Goal: Find specific page/section: Find specific page/section

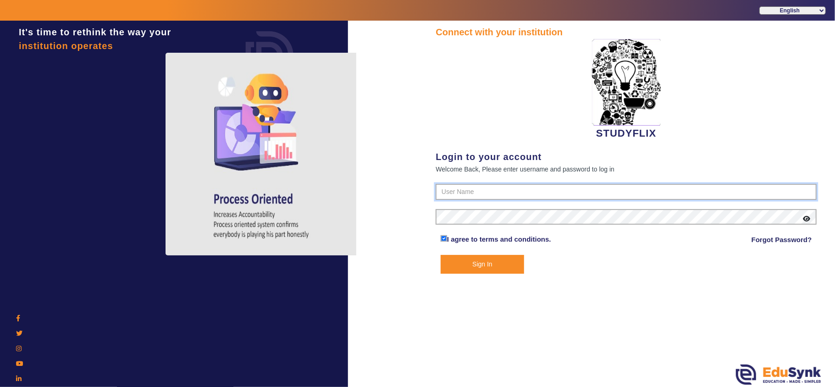
type input "6354922771"
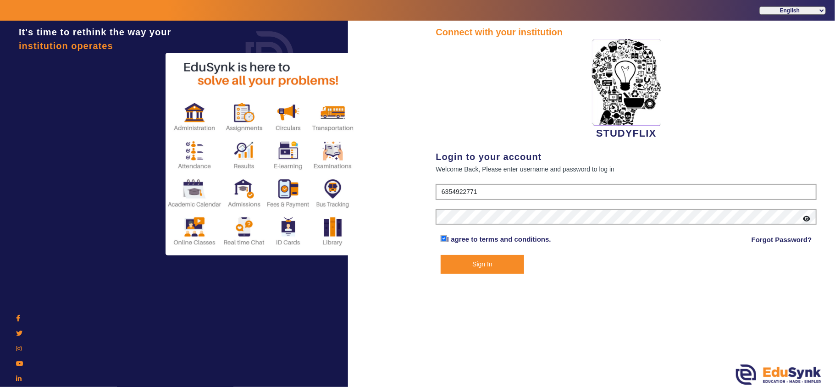
click at [485, 259] on button "Sign In" at bounding box center [482, 264] width 83 height 19
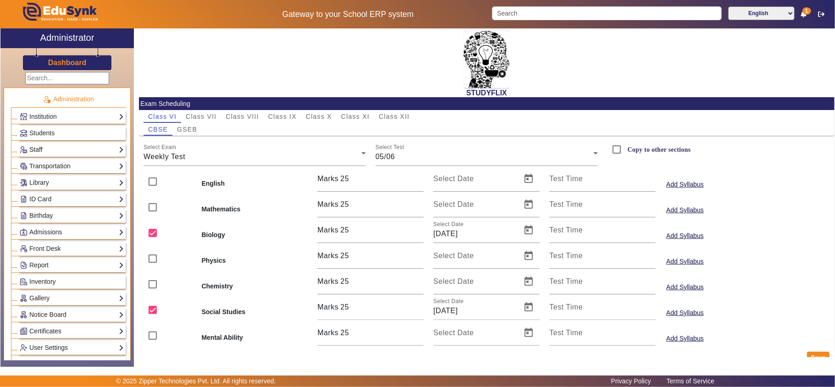
click at [39, 152] on link "Staff" at bounding box center [72, 149] width 104 height 11
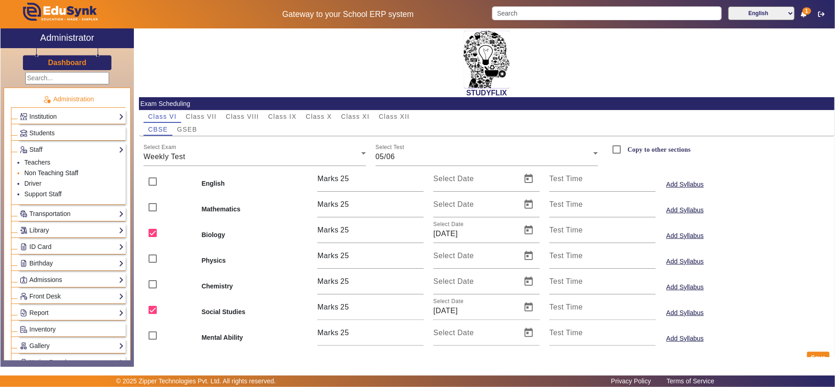
click at [39, 172] on link "Non Teaching Staff" at bounding box center [51, 172] width 54 height 7
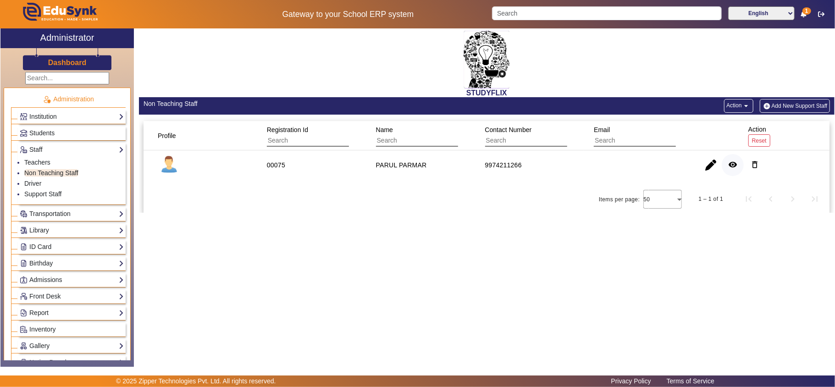
click at [736, 165] on mat-icon "remove_red_eye" at bounding box center [732, 164] width 9 height 9
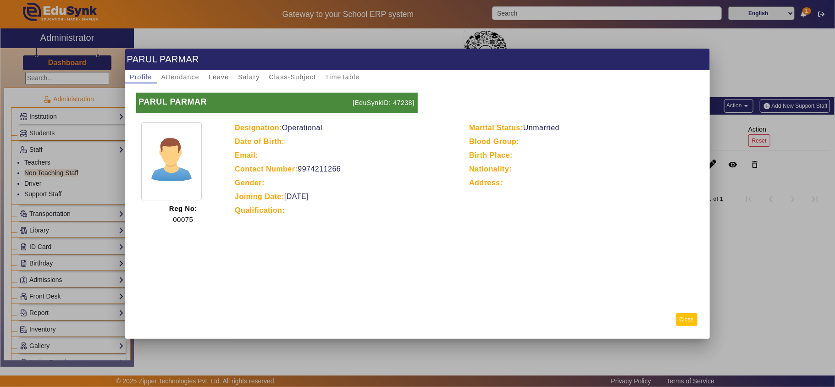
click at [683, 318] on button "Close" at bounding box center [687, 319] width 22 height 12
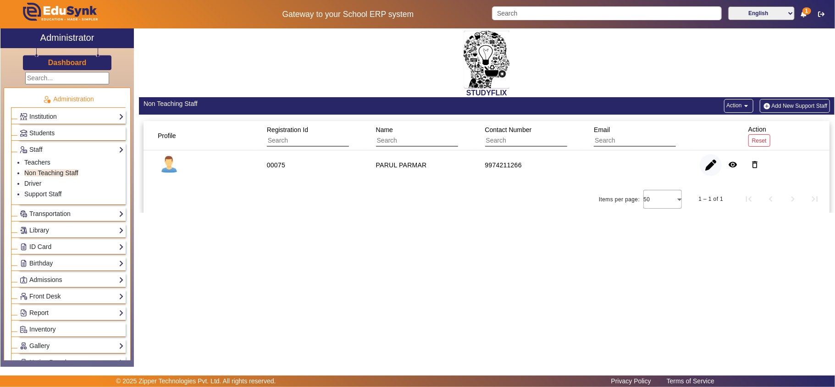
click at [706, 170] on span "button" at bounding box center [711, 165] width 22 height 22
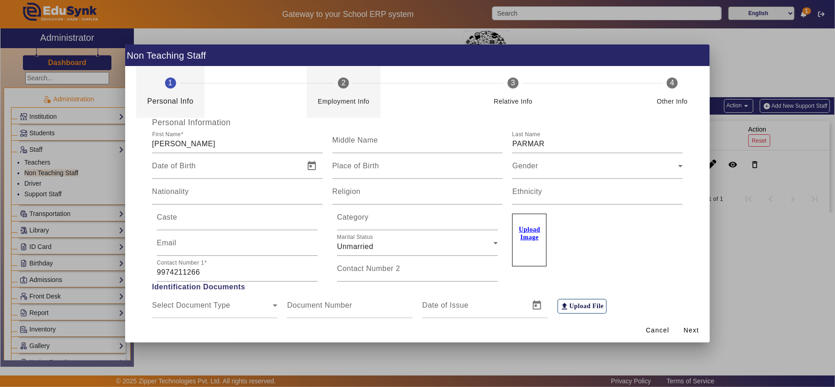
click at [347, 92] on div "Employment Info" at bounding box center [344, 97] width 52 height 18
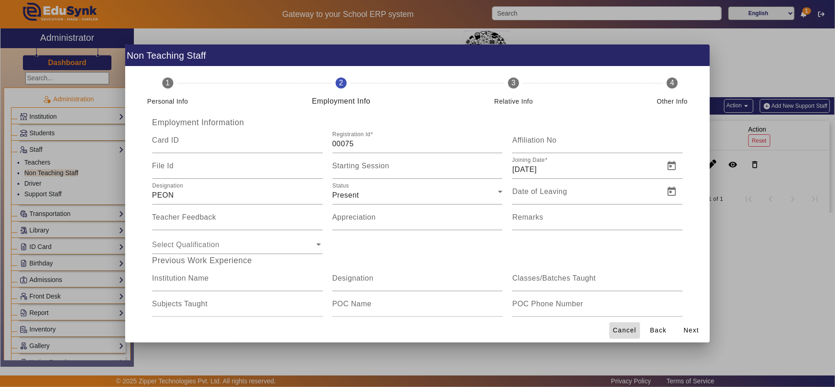
click at [628, 329] on span "Cancel" at bounding box center [624, 330] width 23 height 10
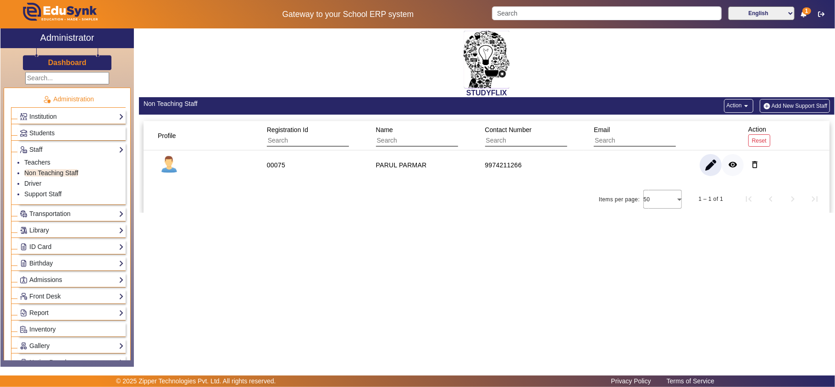
click at [734, 165] on mat-icon "remove_red_eye" at bounding box center [732, 164] width 9 height 9
click at [733, 164] on mat-icon "remove_red_eye" at bounding box center [732, 164] width 9 height 9
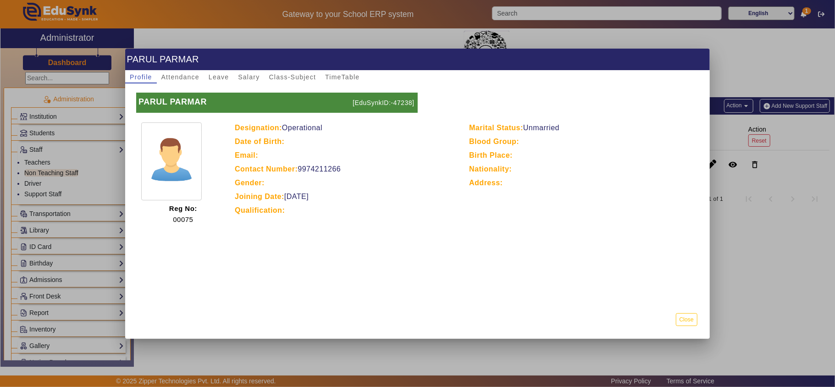
click at [28, 160] on div at bounding box center [417, 193] width 835 height 387
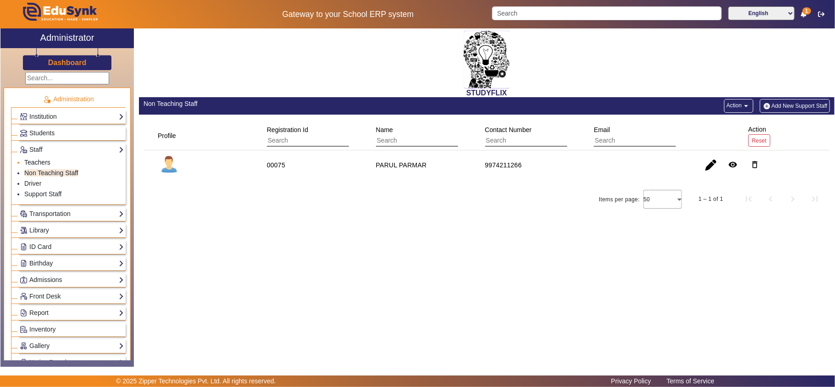
click at [28, 161] on link "Teachers" at bounding box center [37, 162] width 26 height 7
